Goal: Task Accomplishment & Management: Manage account settings

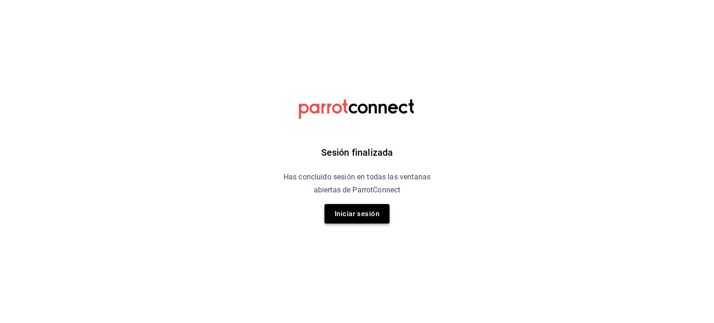
click at [345, 209] on button "Iniciar sesión" at bounding box center [356, 214] width 65 height 20
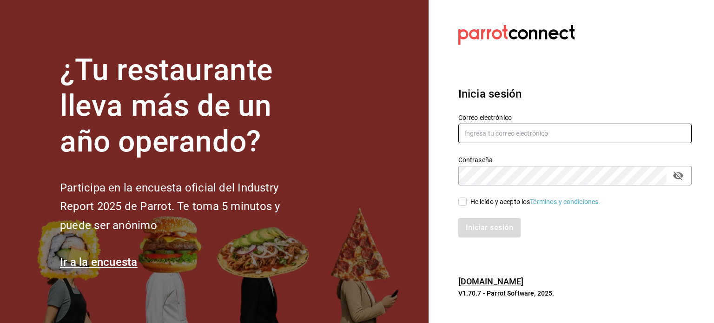
click at [479, 142] on input "text" at bounding box center [574, 134] width 233 height 20
type input "[EMAIL_ADDRESS][DOMAIN_NAME]"
click at [459, 206] on label "He leído y acepto los Términos y condiciones." at bounding box center [529, 202] width 142 height 10
click at [459, 206] on input "He leído y acepto los Términos y condiciones." at bounding box center [462, 202] width 8 height 8
checkbox input "true"
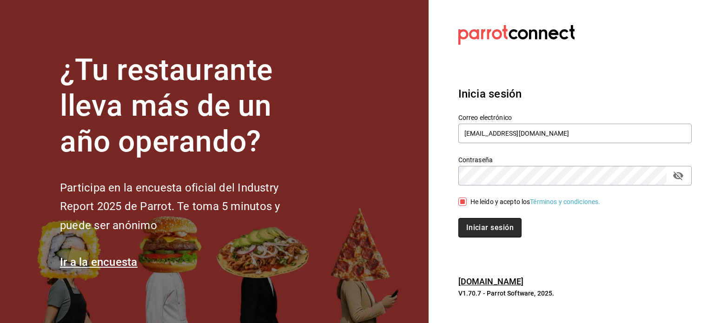
click at [463, 220] on button "Iniciar sesión" at bounding box center [489, 228] width 63 height 20
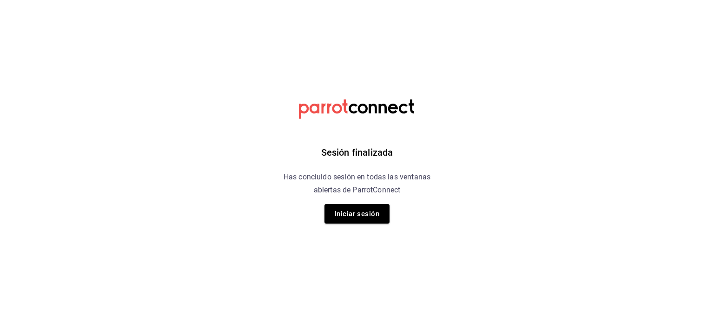
click at [477, 0] on html "Sesión finalizada Has concluido sesión en todas las ventanas abiertas de Parrot…" at bounding box center [357, 0] width 714 height 0
click at [355, 217] on button "Iniciar sesión" at bounding box center [356, 214] width 65 height 20
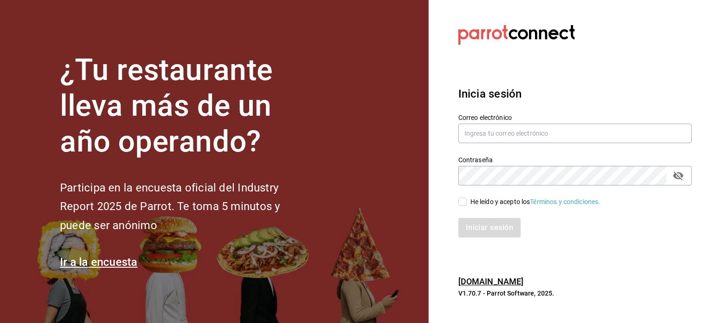
click at [500, 119] on label "Correo electrónico" at bounding box center [574, 117] width 233 height 7
click at [489, 137] on input "text" at bounding box center [574, 134] width 233 height 20
type input "[EMAIL_ADDRESS][DOMAIN_NAME]"
click at [464, 202] on input "He leído y acepto los Términos y condiciones." at bounding box center [462, 202] width 8 height 8
checkbox input "true"
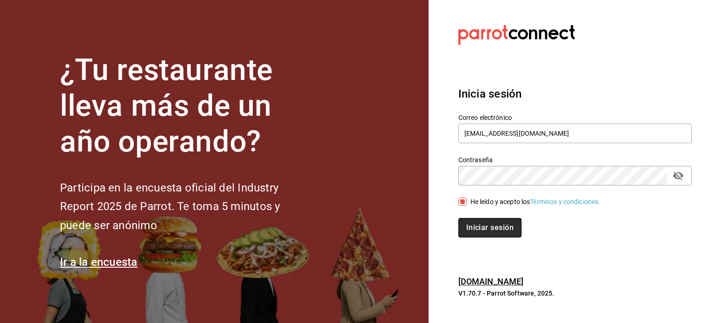
click at [467, 227] on button "Iniciar sesión" at bounding box center [489, 228] width 63 height 20
